Goal: Task Accomplishment & Management: Use online tool/utility

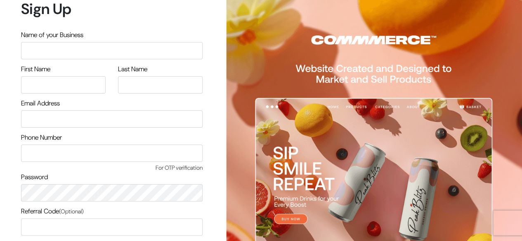
scroll to position [70, 0]
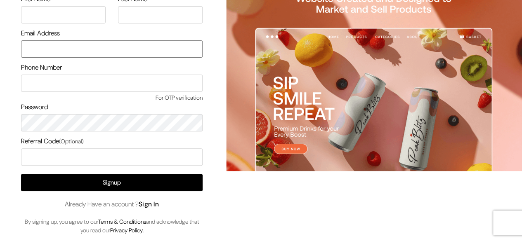
type input "[EMAIL_ADDRESS][DOMAIN_NAME]"
click at [146, 204] on link "Sign In" at bounding box center [149, 204] width 21 height 9
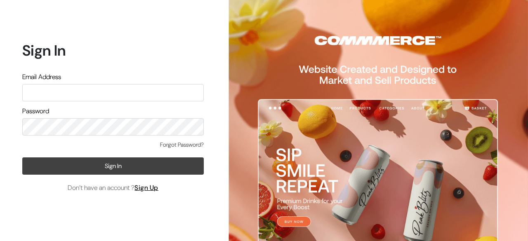
type input "udaydesai15@gmail.com"
click at [112, 164] on button "Sign In" at bounding box center [113, 166] width 182 height 17
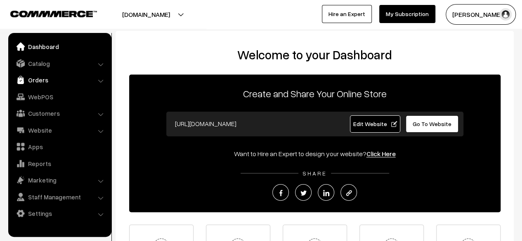
click at [36, 78] on link "Orders" at bounding box center [59, 80] width 98 height 15
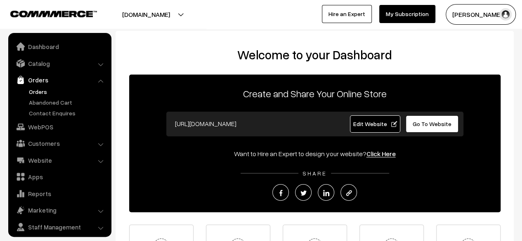
click at [38, 90] on link "Orders" at bounding box center [68, 91] width 82 height 9
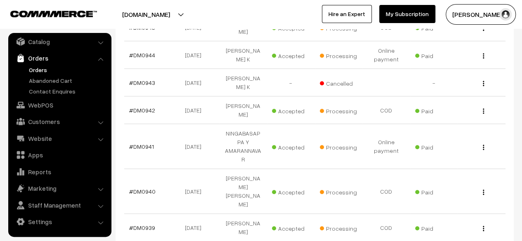
scroll to position [319, 0]
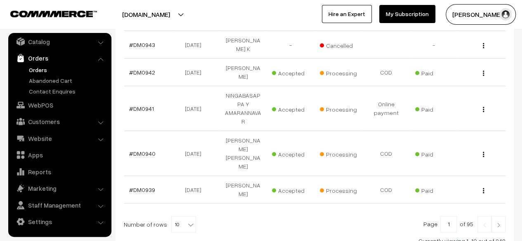
click at [453, 216] on input "1" at bounding box center [448, 224] width 17 height 17
type input "10"
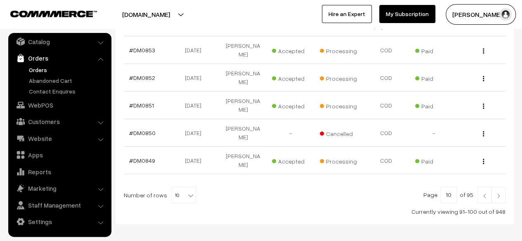
scroll to position [290, 0]
click at [455, 187] on input "10" at bounding box center [448, 195] width 17 height 17
type input "15"
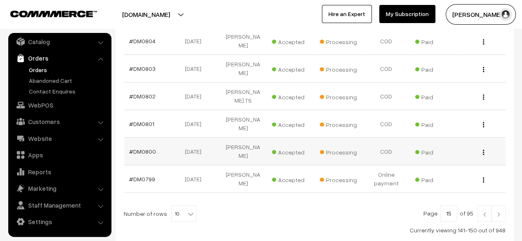
scroll to position [272, 0]
click at [484, 205] on link at bounding box center [484, 213] width 14 height 17
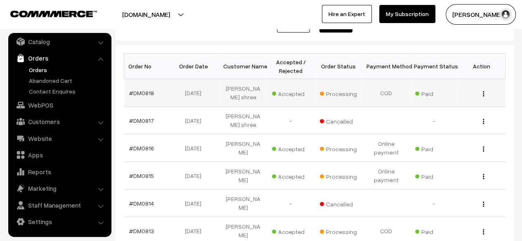
scroll to position [116, 0]
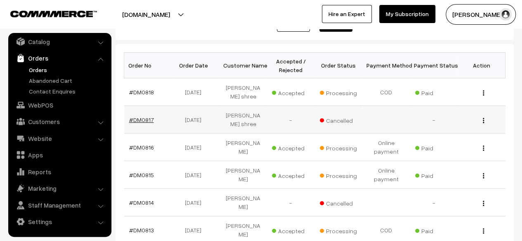
click at [142, 119] on link "#DM0817" at bounding box center [141, 119] width 25 height 7
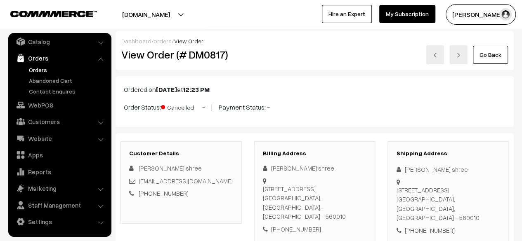
click at [495, 54] on link "Go Back" at bounding box center [490, 55] width 35 height 18
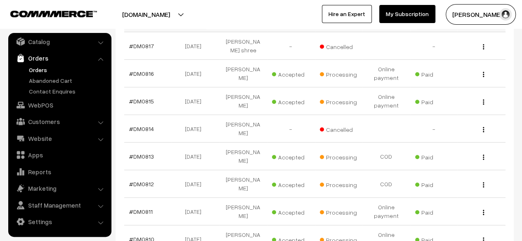
scroll to position [196, 0]
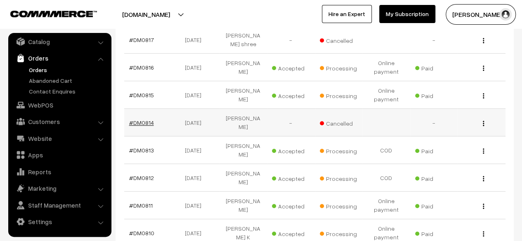
click at [144, 123] on link "#DM0814" at bounding box center [141, 122] width 25 height 7
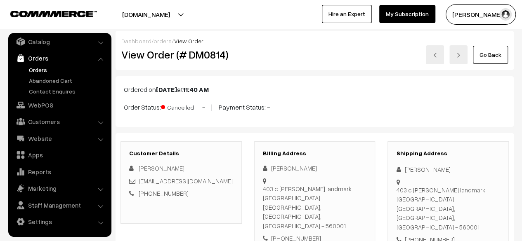
click at [490, 52] on link "Go Back" at bounding box center [490, 55] width 35 height 18
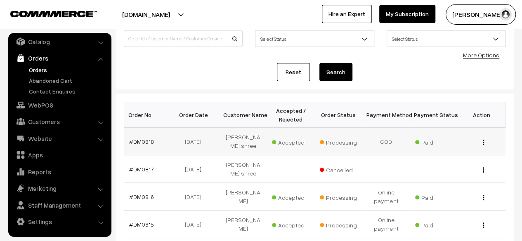
scroll to position [77, 0]
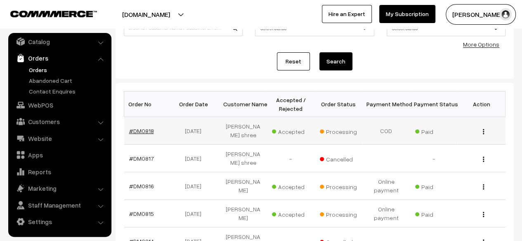
click at [146, 132] on link "#DM0818" at bounding box center [141, 130] width 25 height 7
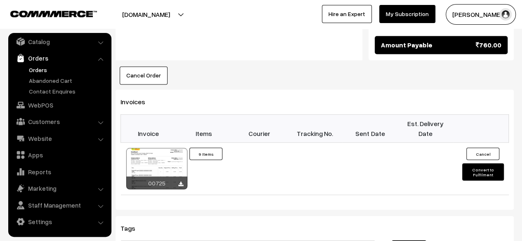
scroll to position [686, 0]
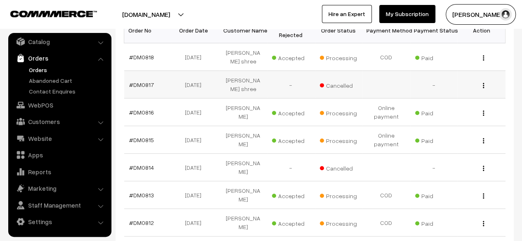
scroll to position [151, 0]
click at [147, 112] on link "#DM0816" at bounding box center [141, 112] width 25 height 7
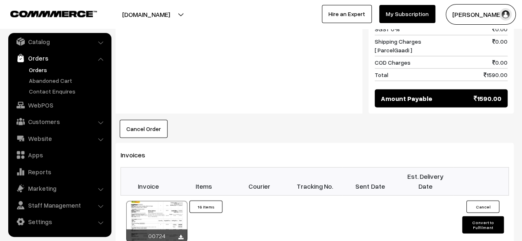
scroll to position [949, 0]
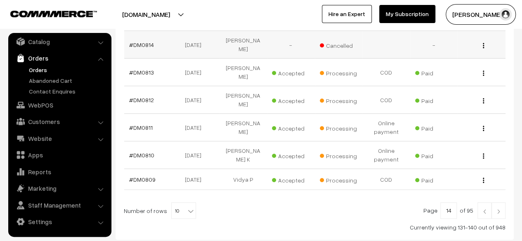
scroll to position [292, 0]
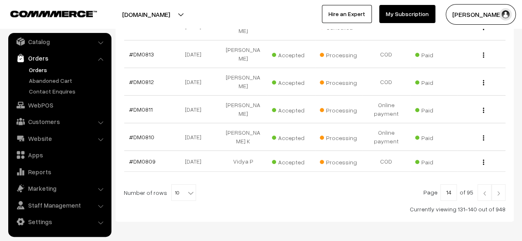
click at [486, 191] on img at bounding box center [484, 193] width 7 height 5
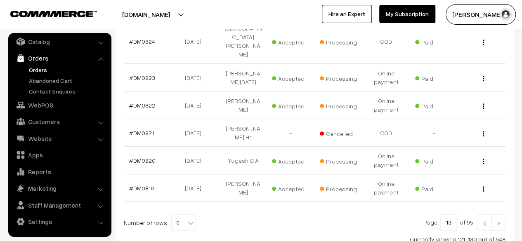
scroll to position [287, 0]
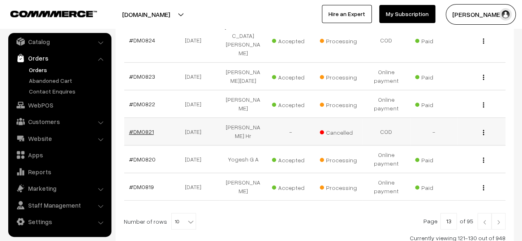
click at [142, 128] on link "#DM0821" at bounding box center [141, 131] width 25 height 7
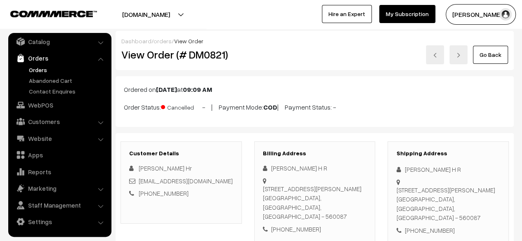
click at [489, 57] on link "Go Back" at bounding box center [490, 55] width 35 height 18
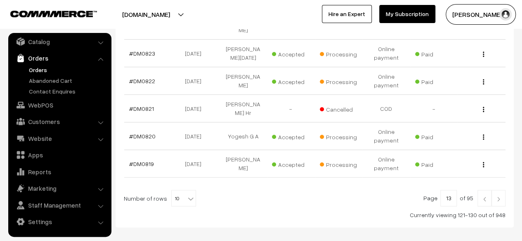
scroll to position [310, 0]
click at [485, 196] on img at bounding box center [484, 198] width 7 height 5
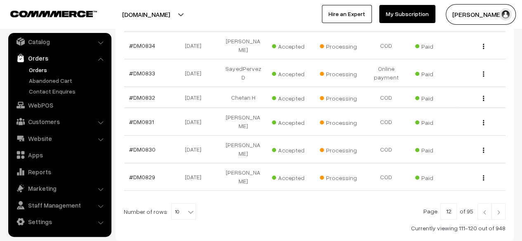
scroll to position [286, 0]
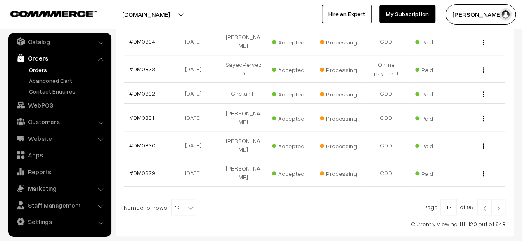
click at [483, 206] on img at bounding box center [484, 208] width 7 height 5
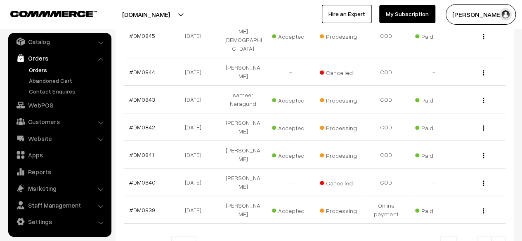
scroll to position [264, 0]
click at [136, 179] on link "#DM0840" at bounding box center [142, 182] width 26 height 7
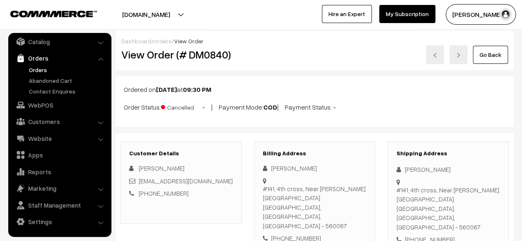
click at [496, 58] on link "Go Back" at bounding box center [490, 55] width 35 height 18
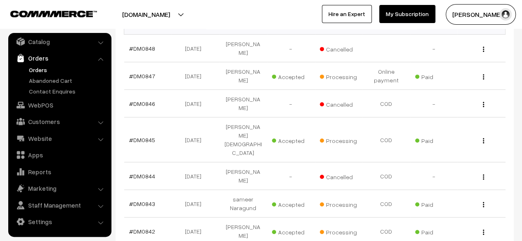
scroll to position [159, 0]
click at [139, 173] on link "#DM0844" at bounding box center [142, 176] width 26 height 7
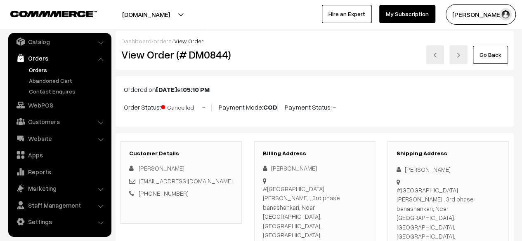
click at [491, 55] on link "Go Back" at bounding box center [490, 55] width 35 height 18
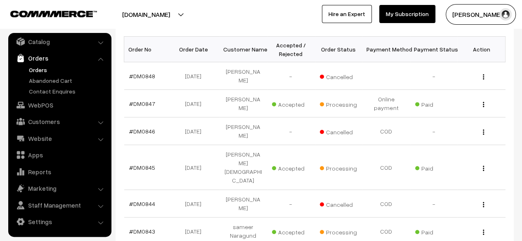
scroll to position [131, 0]
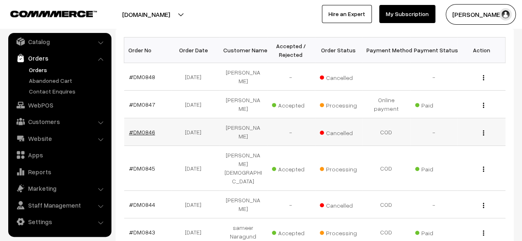
click at [147, 129] on link "#DM0846" at bounding box center [142, 132] width 26 height 7
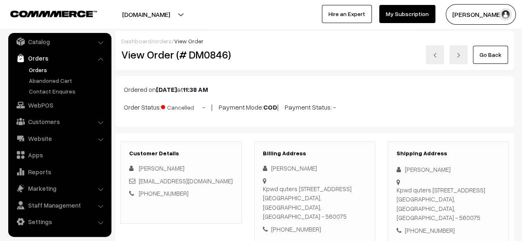
click at [493, 57] on link "Go Back" at bounding box center [490, 55] width 35 height 18
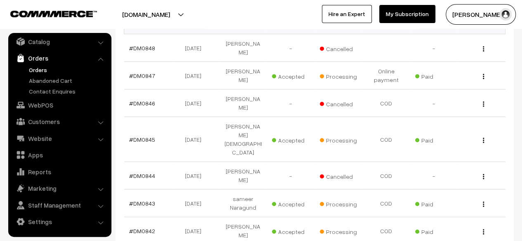
scroll to position [161, 0]
click at [145, 172] on link "#DM0844" at bounding box center [142, 175] width 26 height 7
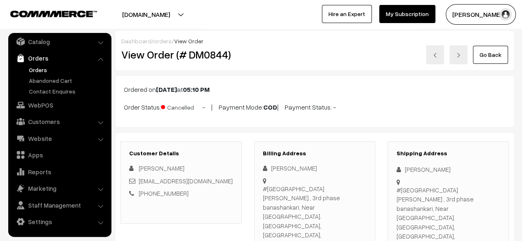
click at [493, 57] on link "Go Back" at bounding box center [490, 55] width 35 height 18
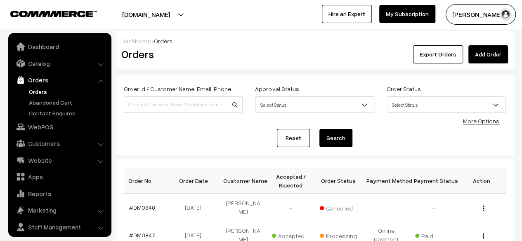
scroll to position [22, 0]
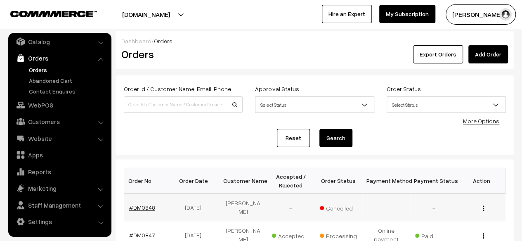
click at [147, 204] on link "#DM0848" at bounding box center [142, 207] width 26 height 7
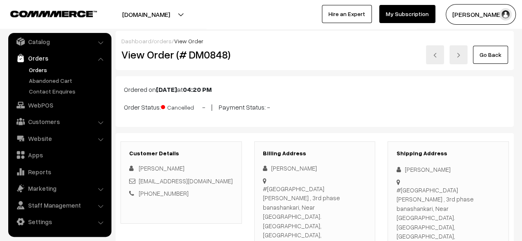
click at [490, 56] on link "Go Back" at bounding box center [490, 55] width 35 height 18
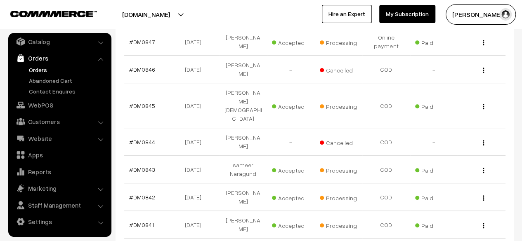
scroll to position [297, 0]
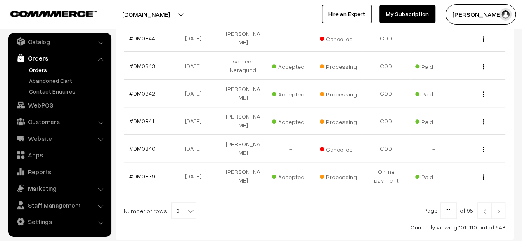
click at [486, 209] on img at bounding box center [484, 211] width 7 height 5
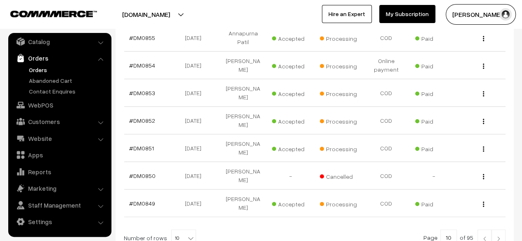
scroll to position [247, 0]
click at [145, 172] on link "#DM0850" at bounding box center [142, 175] width 26 height 7
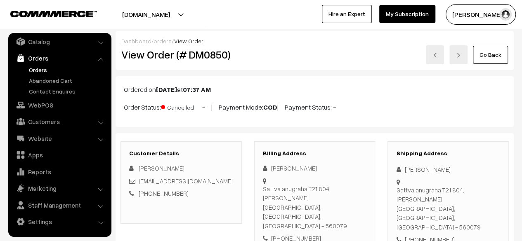
click at [490, 58] on link "Go Back" at bounding box center [490, 55] width 35 height 18
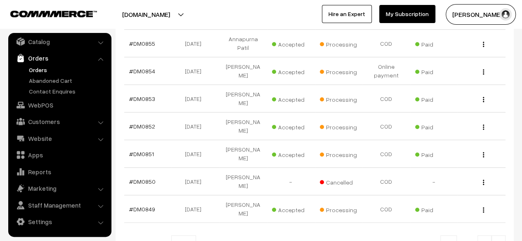
scroll to position [291, 0]
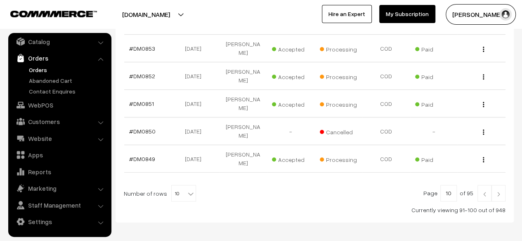
click at [485, 192] on img at bounding box center [484, 194] width 7 height 5
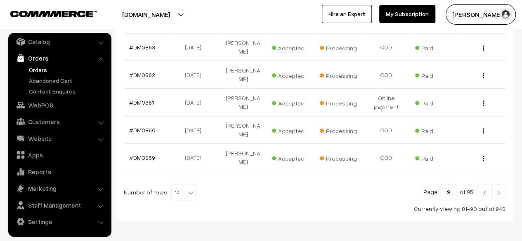
click at [484, 191] on img at bounding box center [484, 193] width 7 height 5
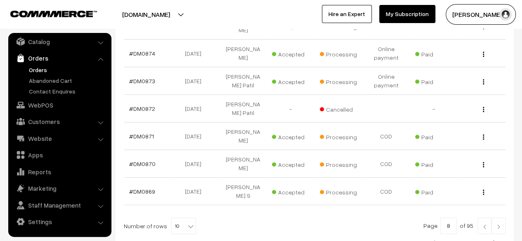
scroll to position [267, 0]
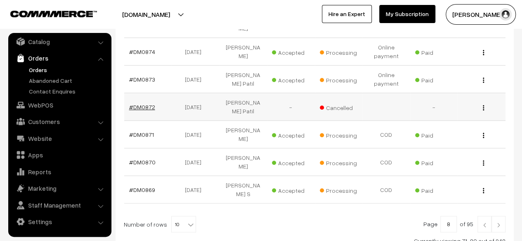
click at [141, 104] on link "#DM0872" at bounding box center [142, 107] width 26 height 7
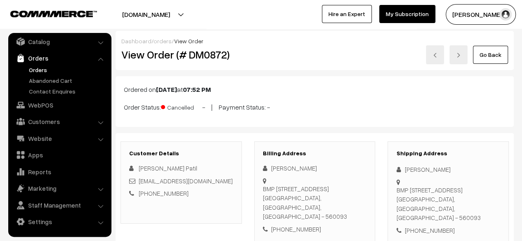
click at [498, 60] on link "Go Back" at bounding box center [490, 55] width 35 height 18
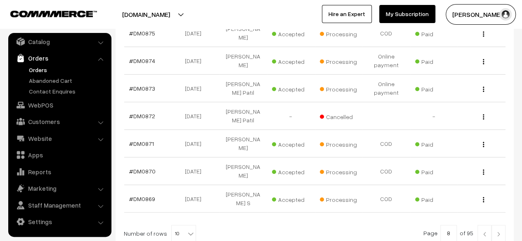
scroll to position [311, 0]
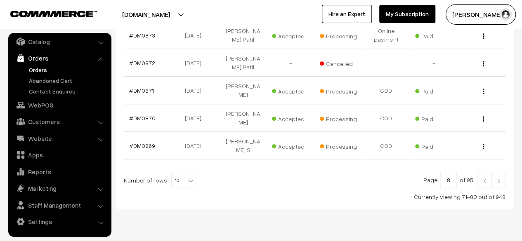
click at [485, 179] on img at bounding box center [484, 181] width 7 height 5
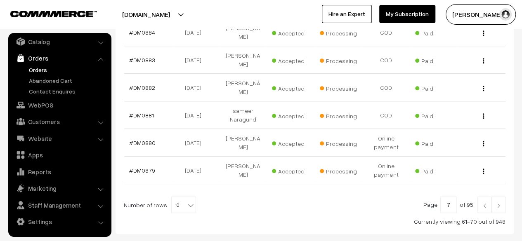
scroll to position [286, 0]
click at [486, 203] on img at bounding box center [484, 205] width 7 height 5
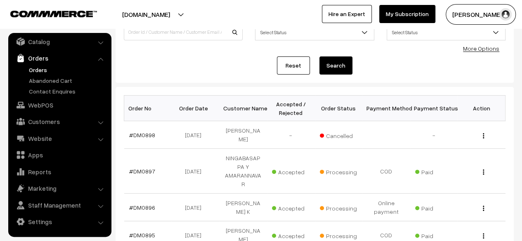
scroll to position [68, 0]
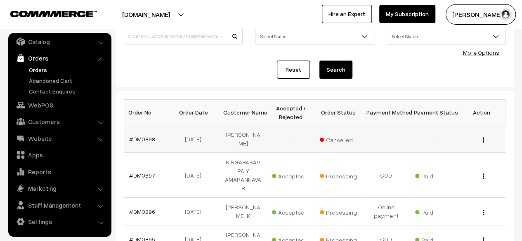
click at [141, 139] on link "#DM0898" at bounding box center [142, 139] width 26 height 7
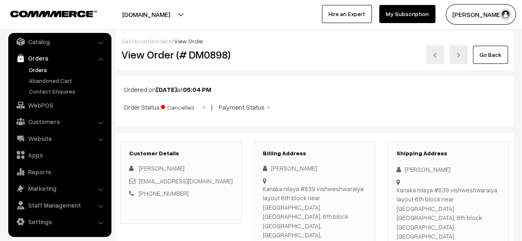
click at [494, 58] on link "Go Back" at bounding box center [490, 55] width 35 height 18
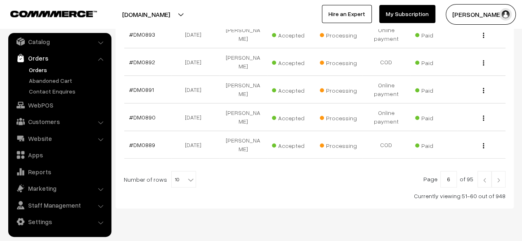
scroll to position [341, 0]
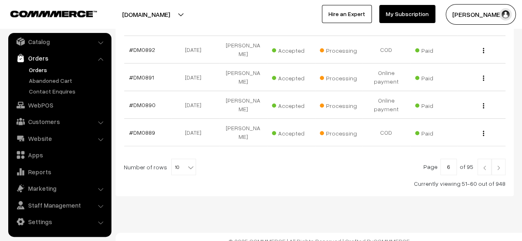
click at [485, 165] on img at bounding box center [484, 167] width 7 height 5
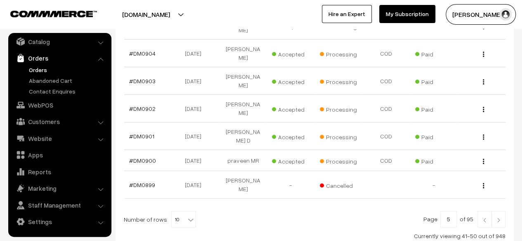
scroll to position [263, 0]
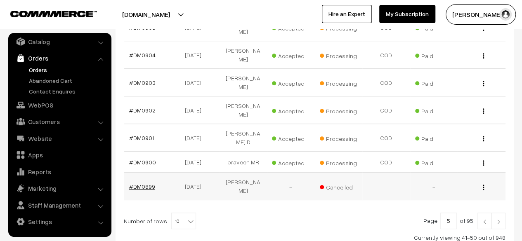
click at [145, 183] on link "#DM0899" at bounding box center [142, 186] width 26 height 7
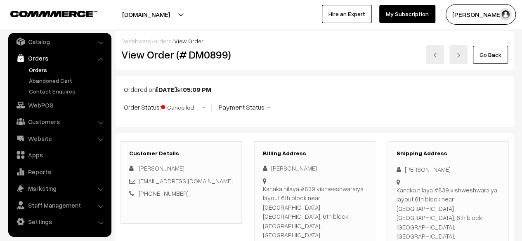
click at [498, 58] on link "Go Back" at bounding box center [490, 55] width 35 height 18
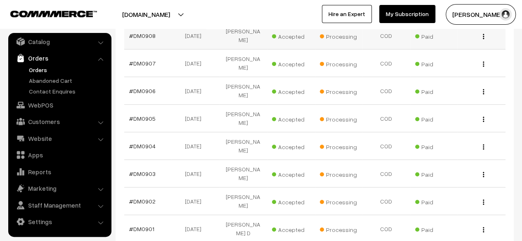
scroll to position [297, 0]
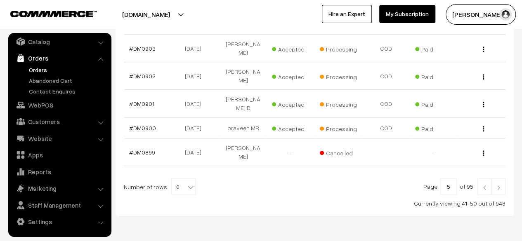
click at [484, 185] on img at bounding box center [484, 187] width 7 height 5
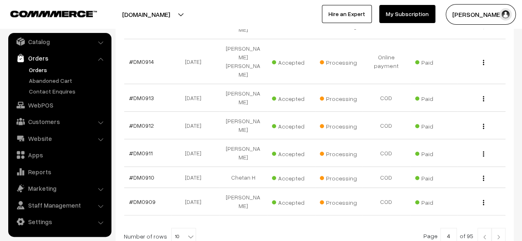
scroll to position [266, 0]
click at [453, 228] on input "4" at bounding box center [448, 236] width 17 height 17
type input "16"
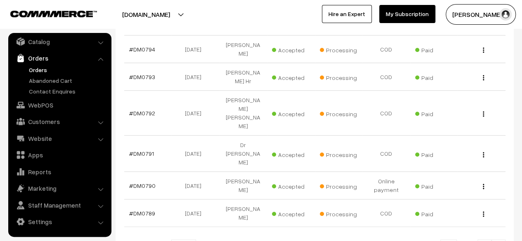
scroll to position [269, 0]
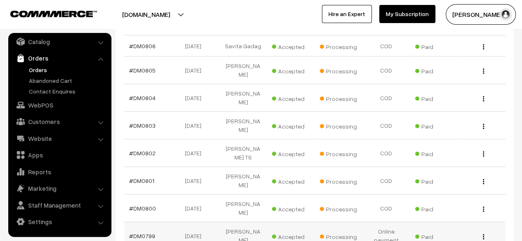
scroll to position [291, 0]
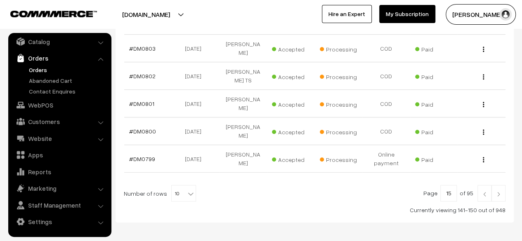
click at [484, 192] on img at bounding box center [484, 194] width 7 height 5
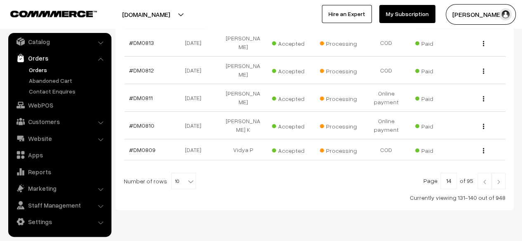
scroll to position [304, 0]
click at [487, 172] on link at bounding box center [484, 180] width 14 height 17
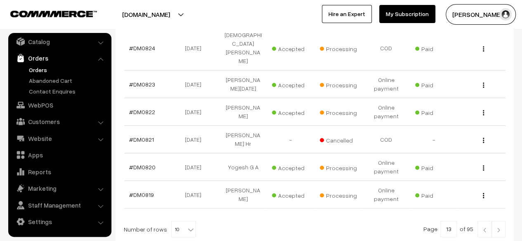
scroll to position [286, 0]
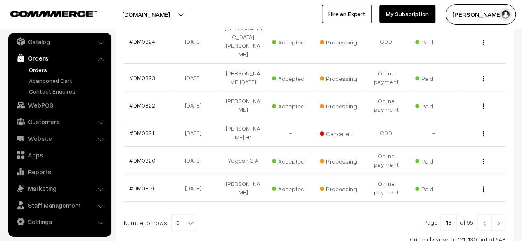
click at [484, 221] on img at bounding box center [484, 223] width 7 height 5
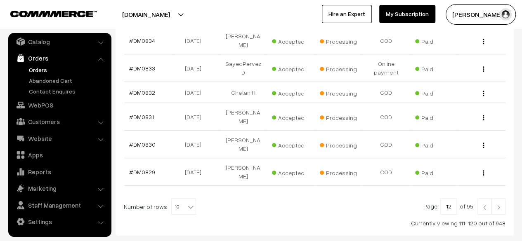
scroll to position [287, 0]
click at [482, 204] on img at bounding box center [484, 206] width 7 height 5
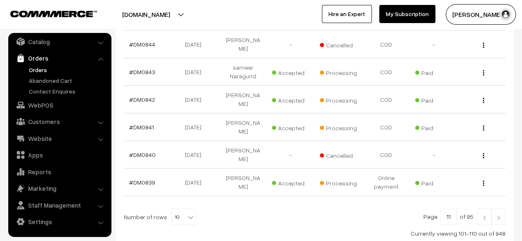
scroll to position [294, 0]
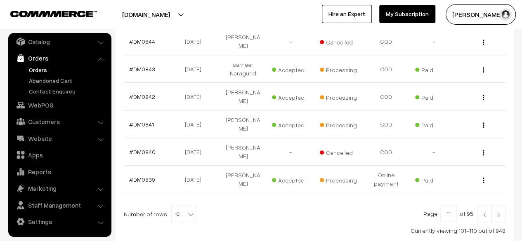
click at [485, 206] on link at bounding box center [484, 214] width 14 height 17
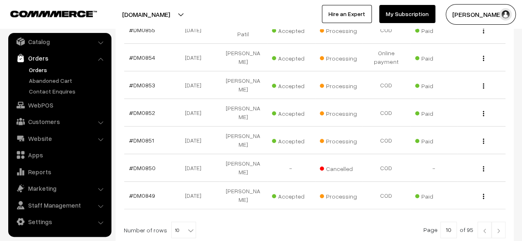
scroll to position [259, 0]
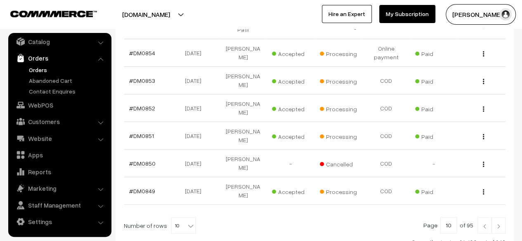
click at [487, 224] on img at bounding box center [484, 226] width 7 height 5
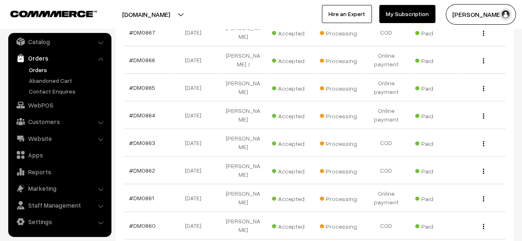
scroll to position [324, 0]
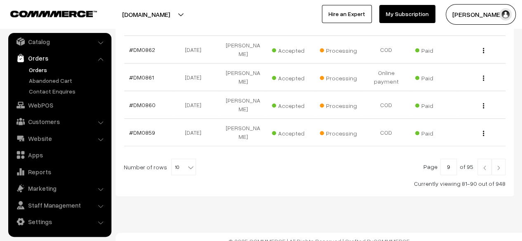
click at [485, 162] on link at bounding box center [484, 167] width 14 height 17
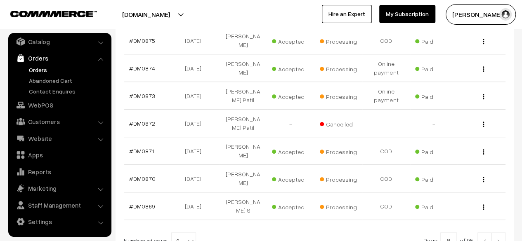
scroll to position [278, 0]
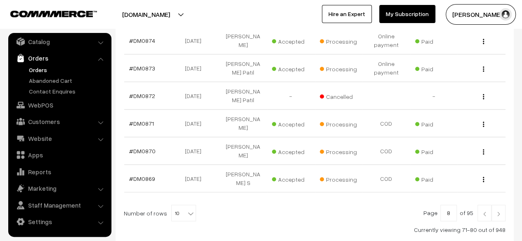
click at [485, 212] on img at bounding box center [484, 214] width 7 height 5
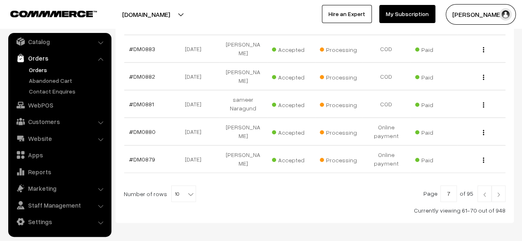
scroll to position [311, 0]
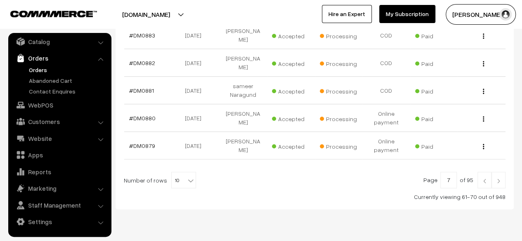
click at [487, 179] on img at bounding box center [484, 181] width 7 height 5
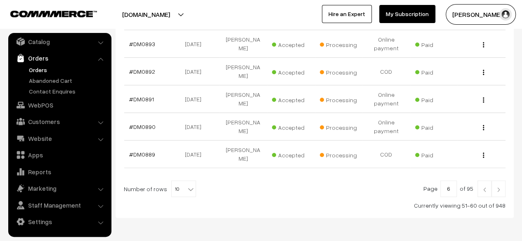
scroll to position [322, 0]
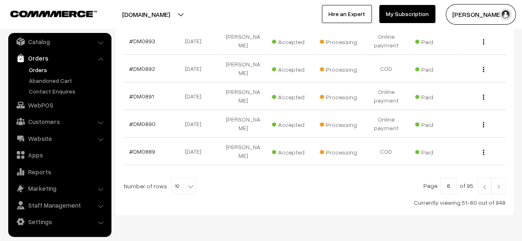
click at [486, 184] on img at bounding box center [484, 186] width 7 height 5
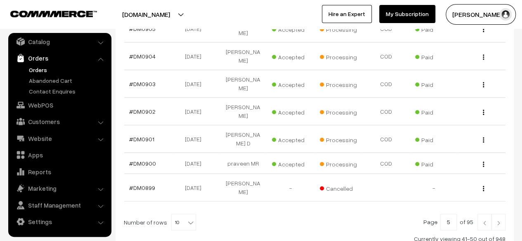
scroll to position [264, 0]
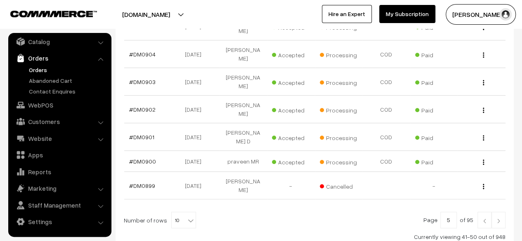
click at [484, 212] on link at bounding box center [484, 220] width 14 height 17
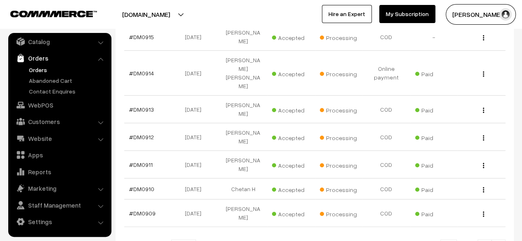
scroll to position [254, 0]
click at [140, 133] on link "#DM0912" at bounding box center [141, 136] width 25 height 7
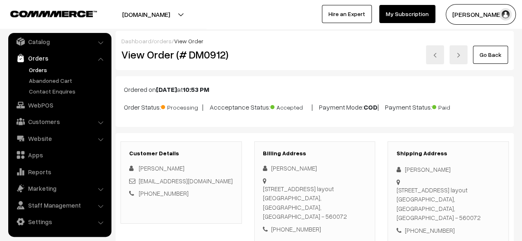
click at [491, 59] on link "Go Back" at bounding box center [490, 55] width 35 height 18
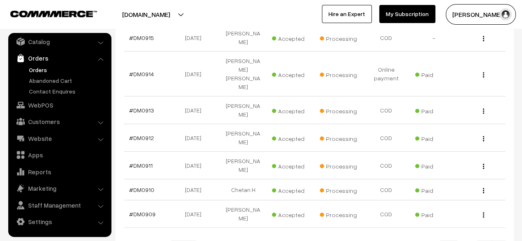
scroll to position [297, 0]
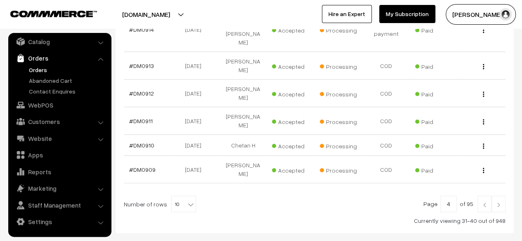
click at [455, 196] on input "4" at bounding box center [448, 204] width 17 height 17
type input "15"
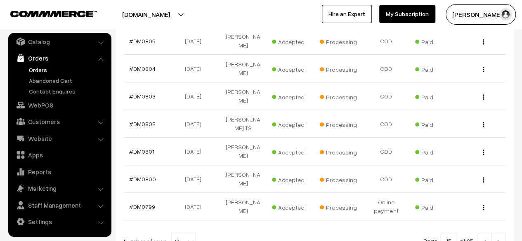
scroll to position [243, 0]
click at [142, 120] on link "#DM0802" at bounding box center [142, 123] width 26 height 7
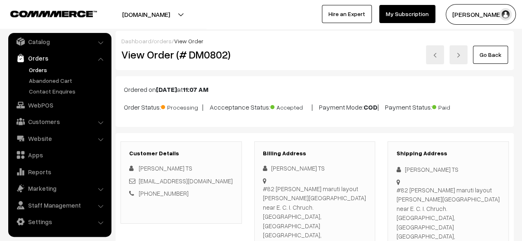
click at [489, 57] on link "Go Back" at bounding box center [490, 55] width 35 height 18
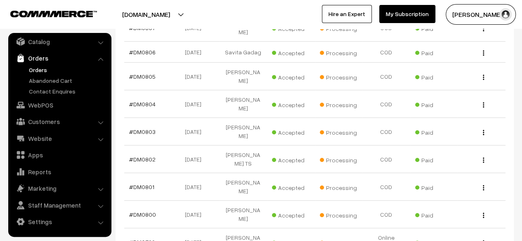
scroll to position [208, 0]
click at [143, 183] on link "#DM0801" at bounding box center [141, 186] width 25 height 7
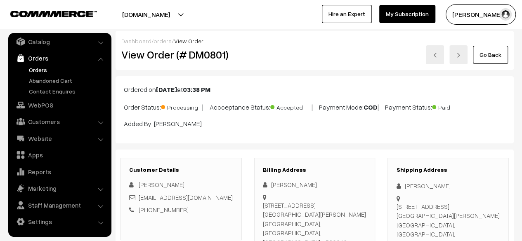
click at [491, 58] on link "Go Back" at bounding box center [490, 55] width 35 height 18
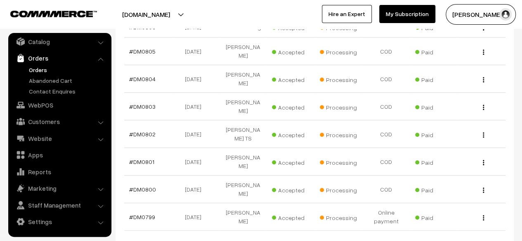
scroll to position [291, 0]
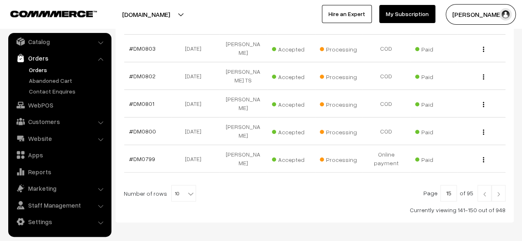
click at [484, 192] on img at bounding box center [484, 194] width 7 height 5
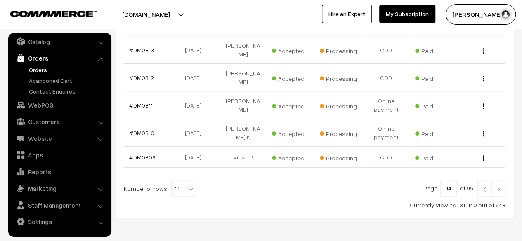
scroll to position [311, 0]
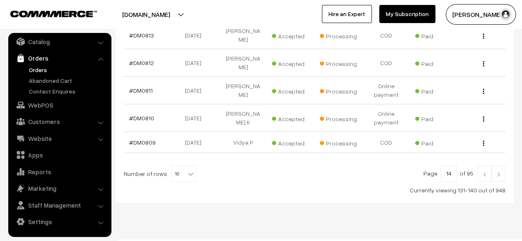
click at [451, 165] on input "14" at bounding box center [448, 173] width 17 height 17
type input "4"
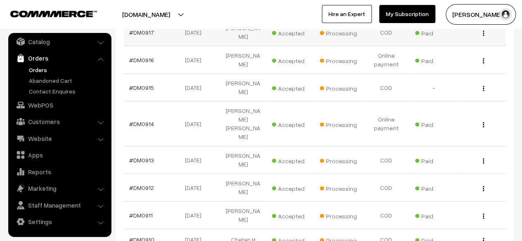
scroll to position [209, 0]
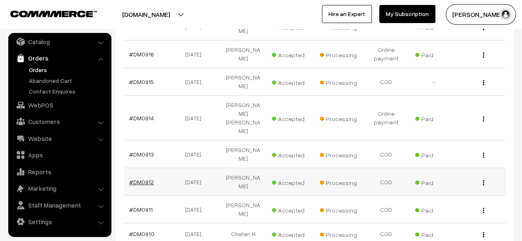
click at [146, 179] on link "#DM0912" at bounding box center [141, 182] width 25 height 7
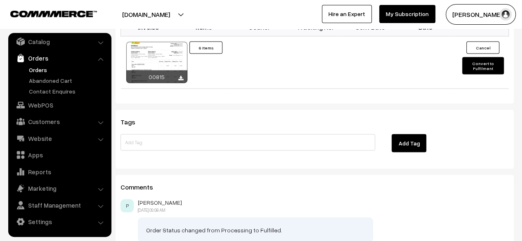
scroll to position [756, 0]
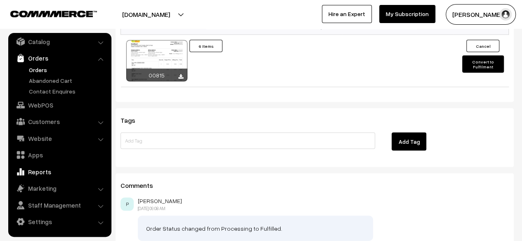
click at [43, 171] on link "Reports" at bounding box center [59, 172] width 98 height 15
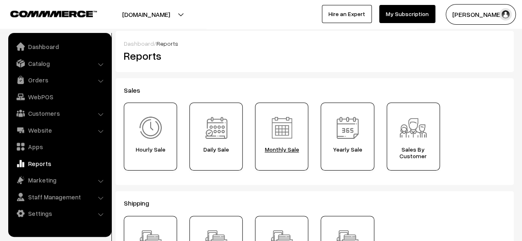
click at [294, 132] on img at bounding box center [281, 127] width 29 height 29
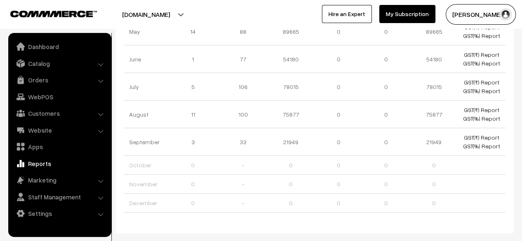
scroll to position [199, 0]
